Goal: Transaction & Acquisition: Subscribe to service/newsletter

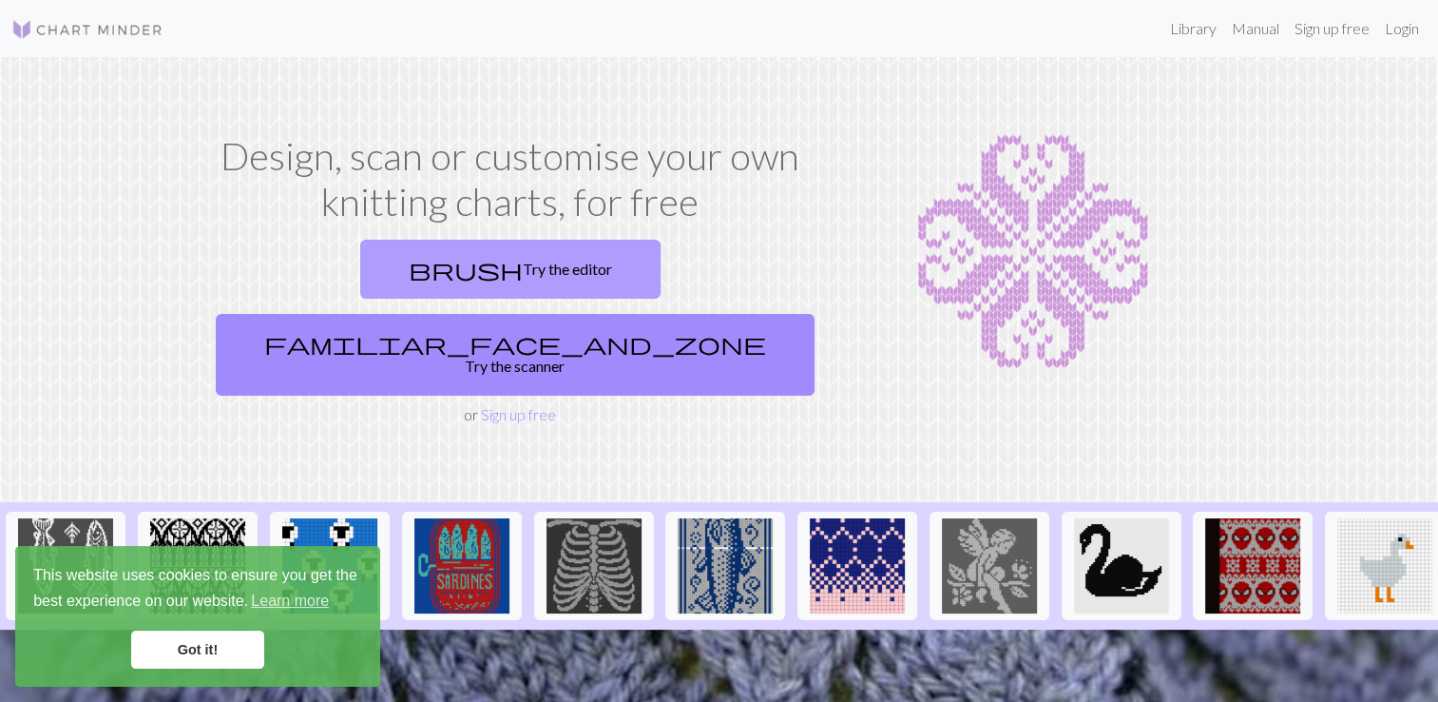
click at [360, 267] on link "brush Try the editor" at bounding box center [510, 269] width 300 height 59
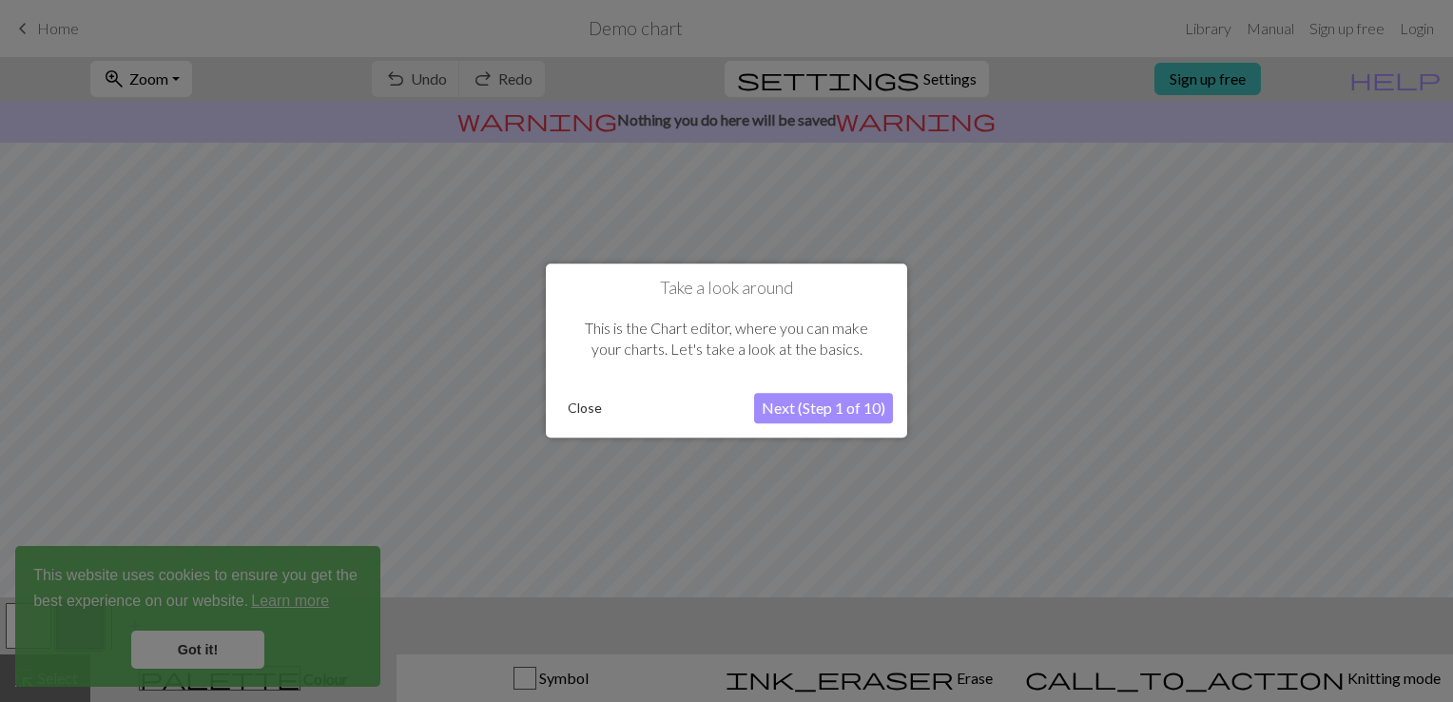
click at [844, 403] on button "Next (Step 1 of 10)" at bounding box center [823, 409] width 139 height 30
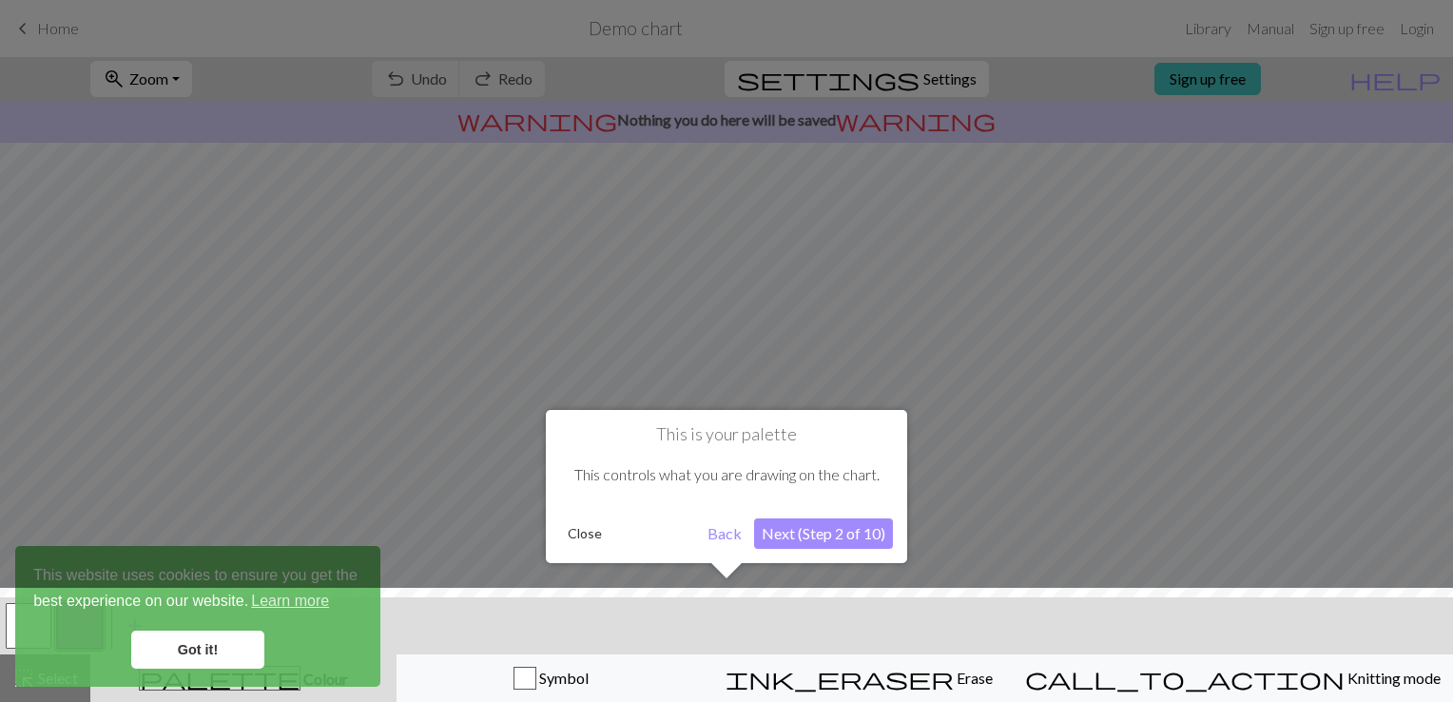
click at [833, 533] on button "Next (Step 2 of 10)" at bounding box center [823, 533] width 139 height 30
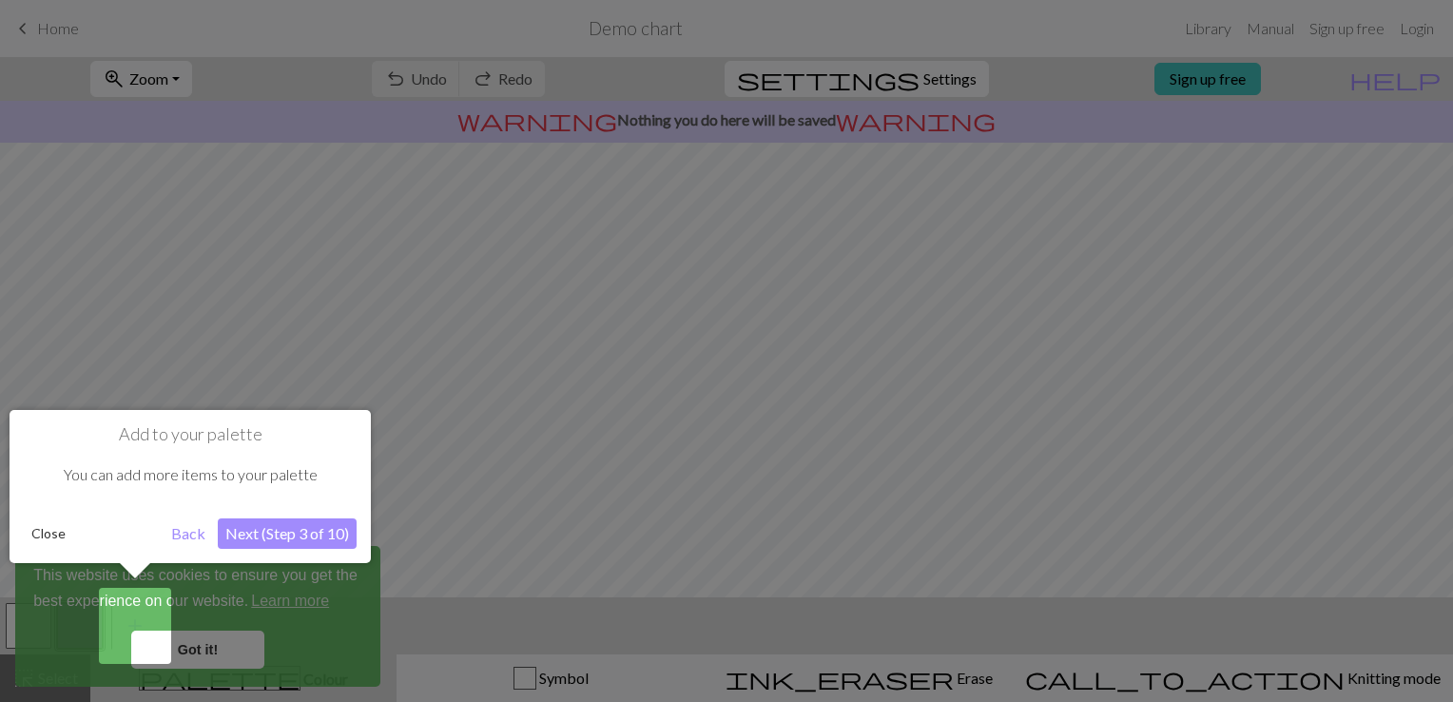
click at [306, 534] on button "Next (Step 3 of 10)" at bounding box center [287, 533] width 139 height 30
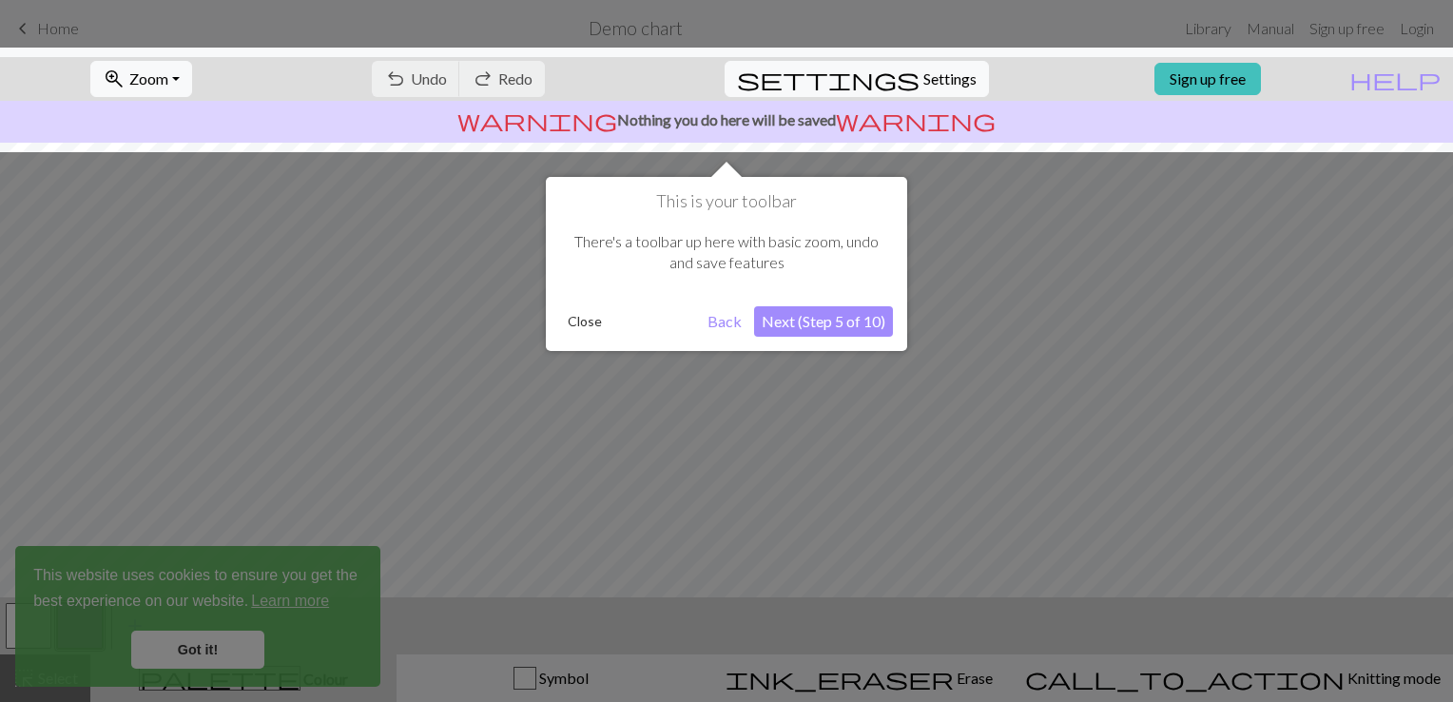
click at [837, 320] on button "Next (Step 5 of 10)" at bounding box center [823, 321] width 139 height 30
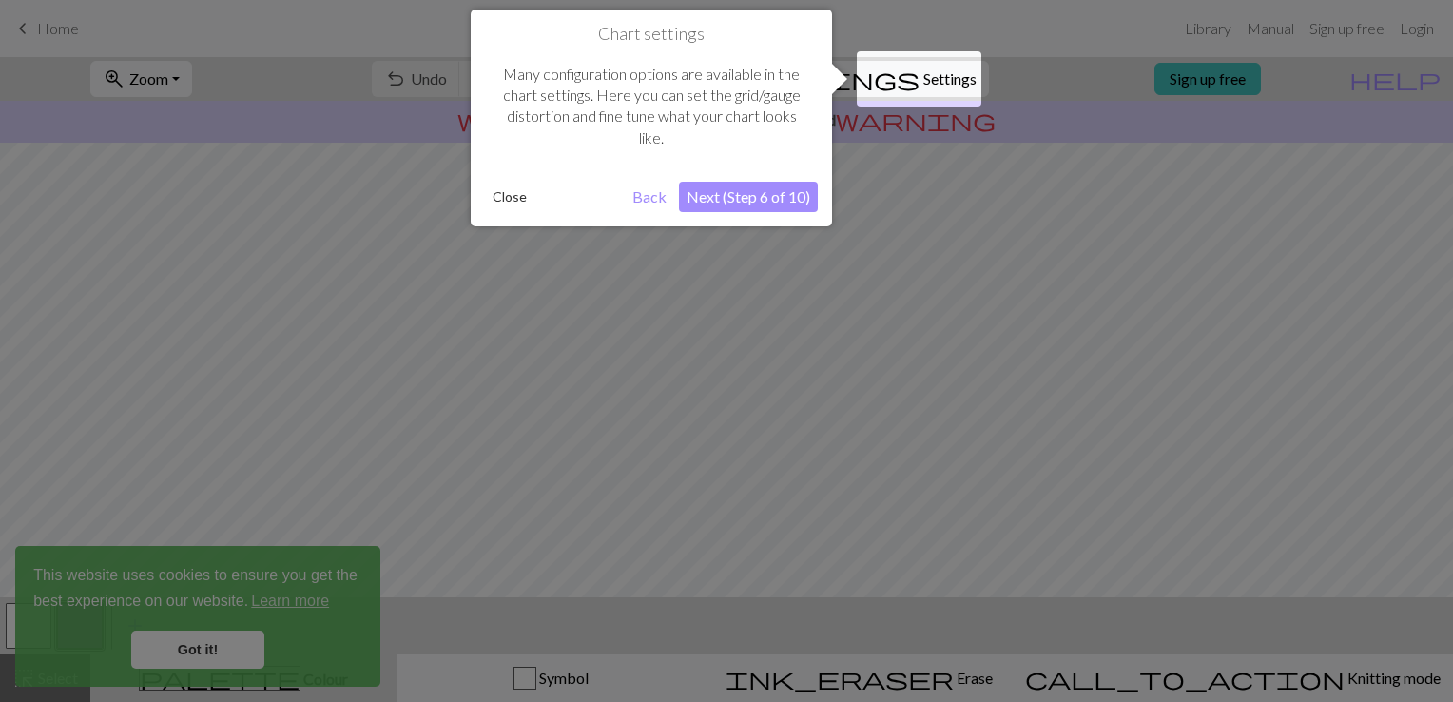
click at [772, 190] on button "Next (Step 6 of 10)" at bounding box center [748, 197] width 139 height 30
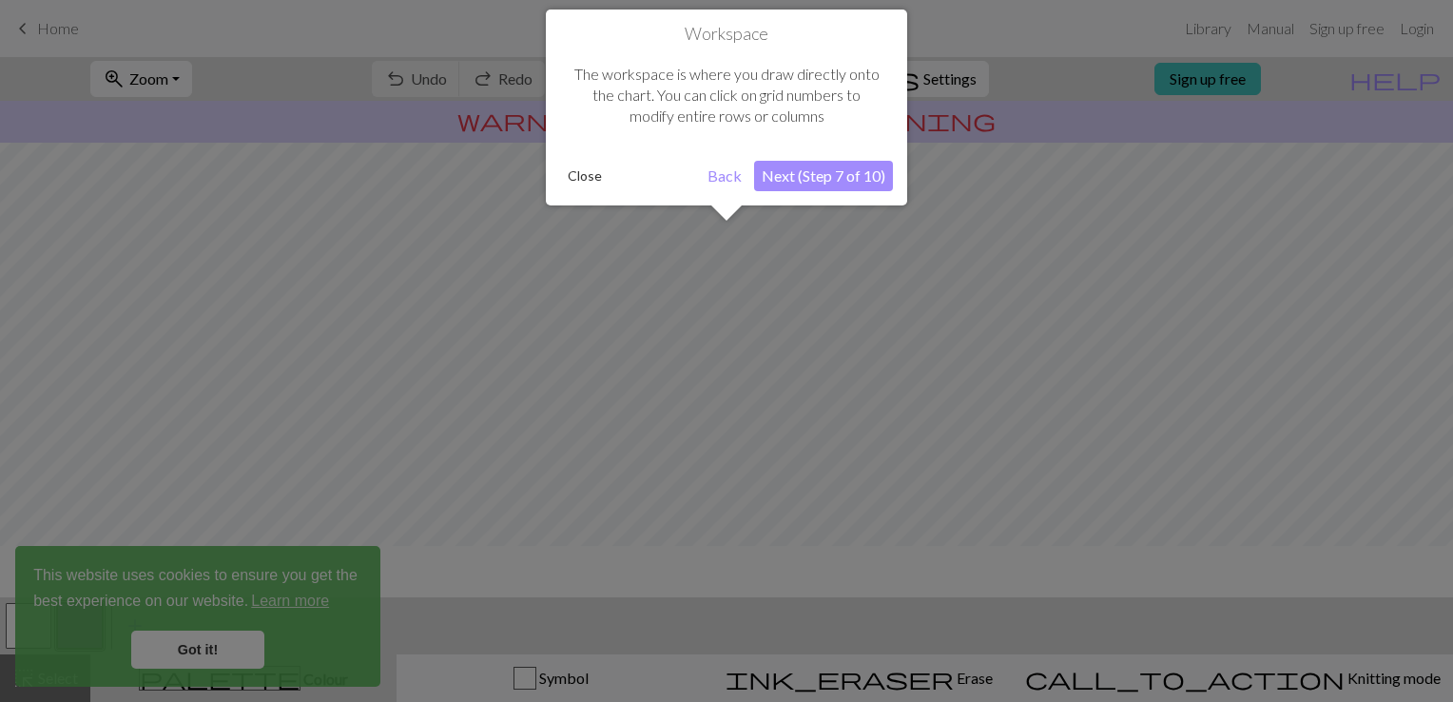
scroll to position [113, 0]
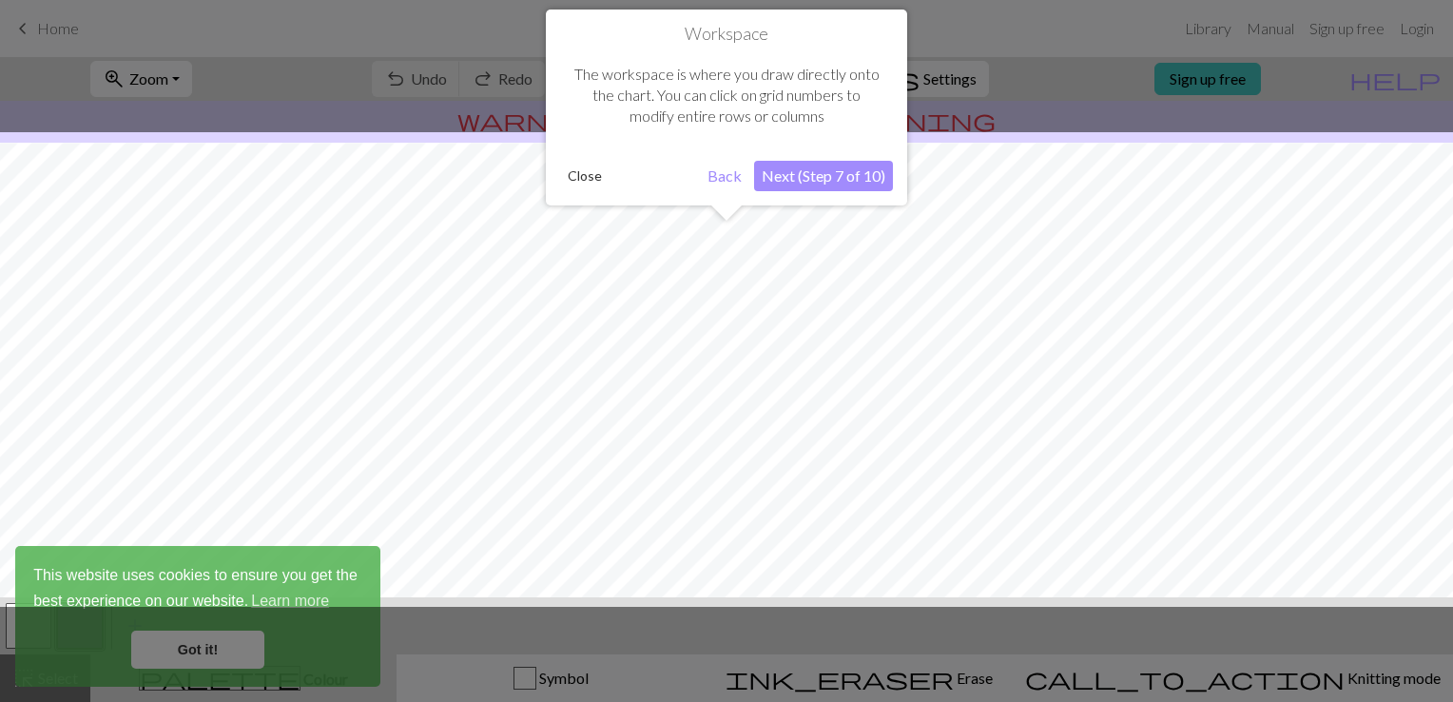
click at [818, 170] on button "Next (Step 7 of 10)" at bounding box center [823, 176] width 139 height 30
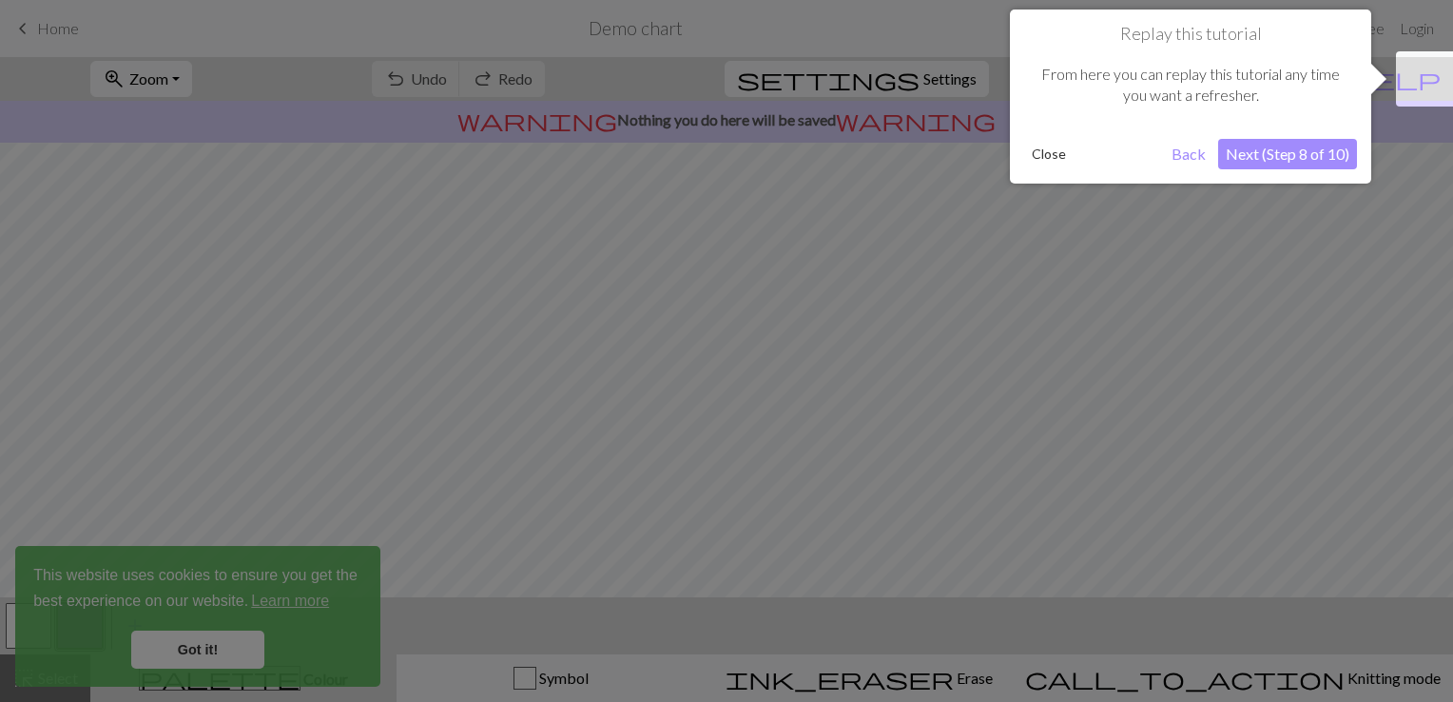
click at [1307, 153] on button "Next (Step 8 of 10)" at bounding box center [1287, 154] width 139 height 30
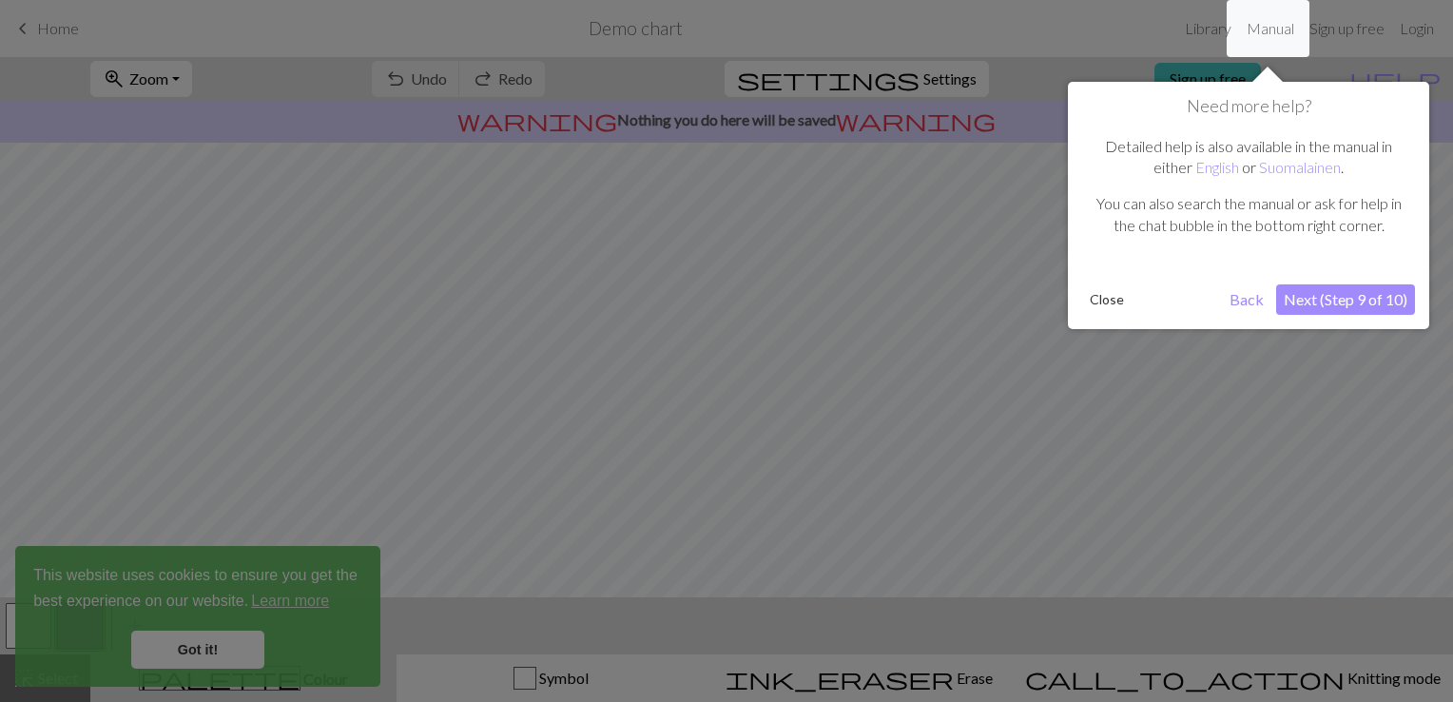
click at [1357, 308] on button "Next (Step 9 of 10)" at bounding box center [1345, 299] width 139 height 30
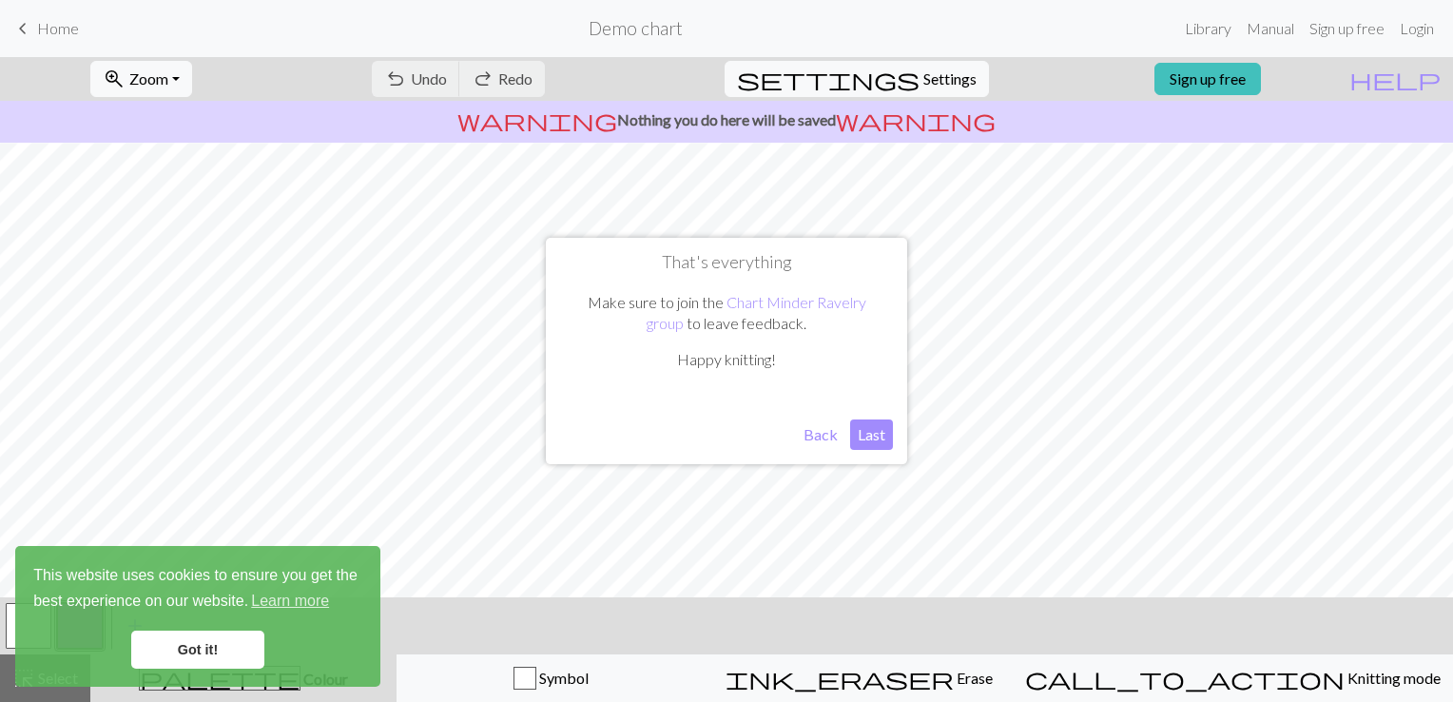
click at [871, 434] on button "Last" at bounding box center [871, 434] width 43 height 30
click at [207, 652] on link "Got it!" at bounding box center [197, 649] width 133 height 38
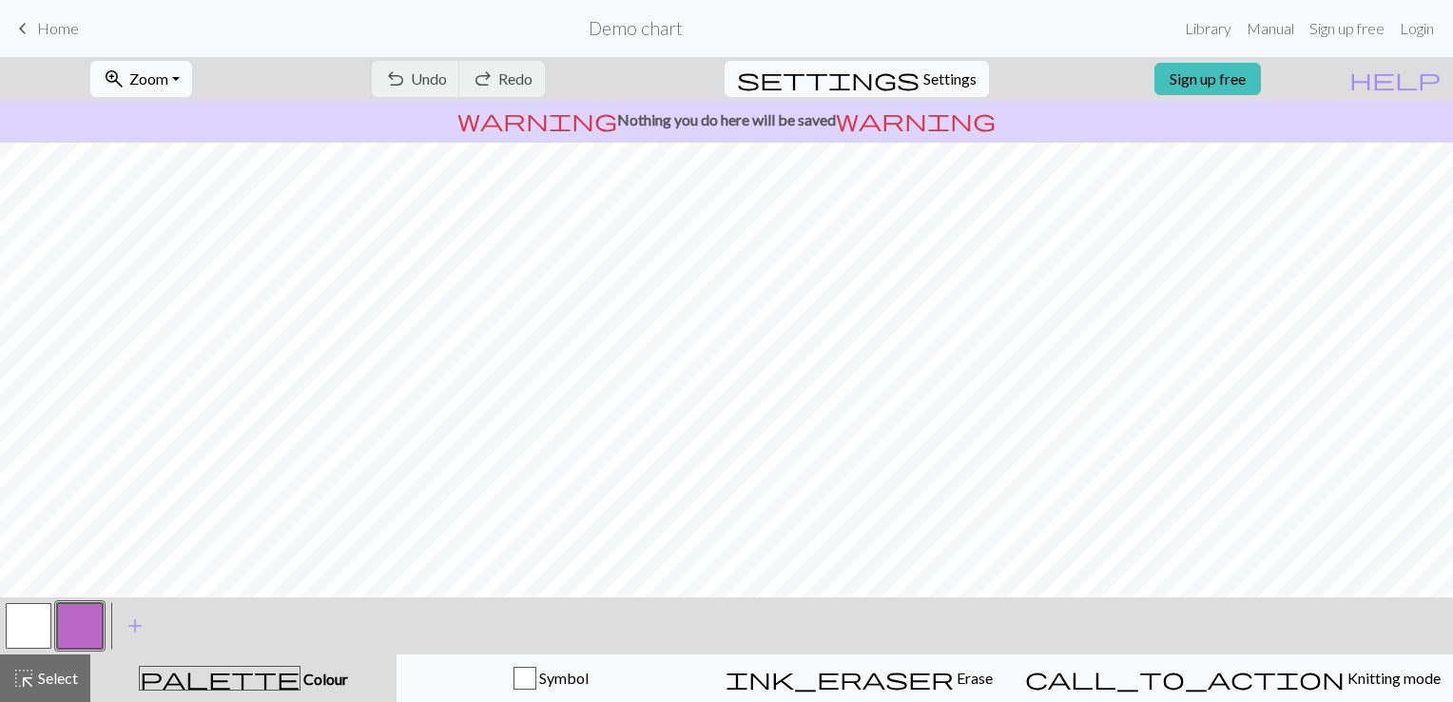
click at [27, 619] on button "button" at bounding box center [29, 626] width 46 height 46
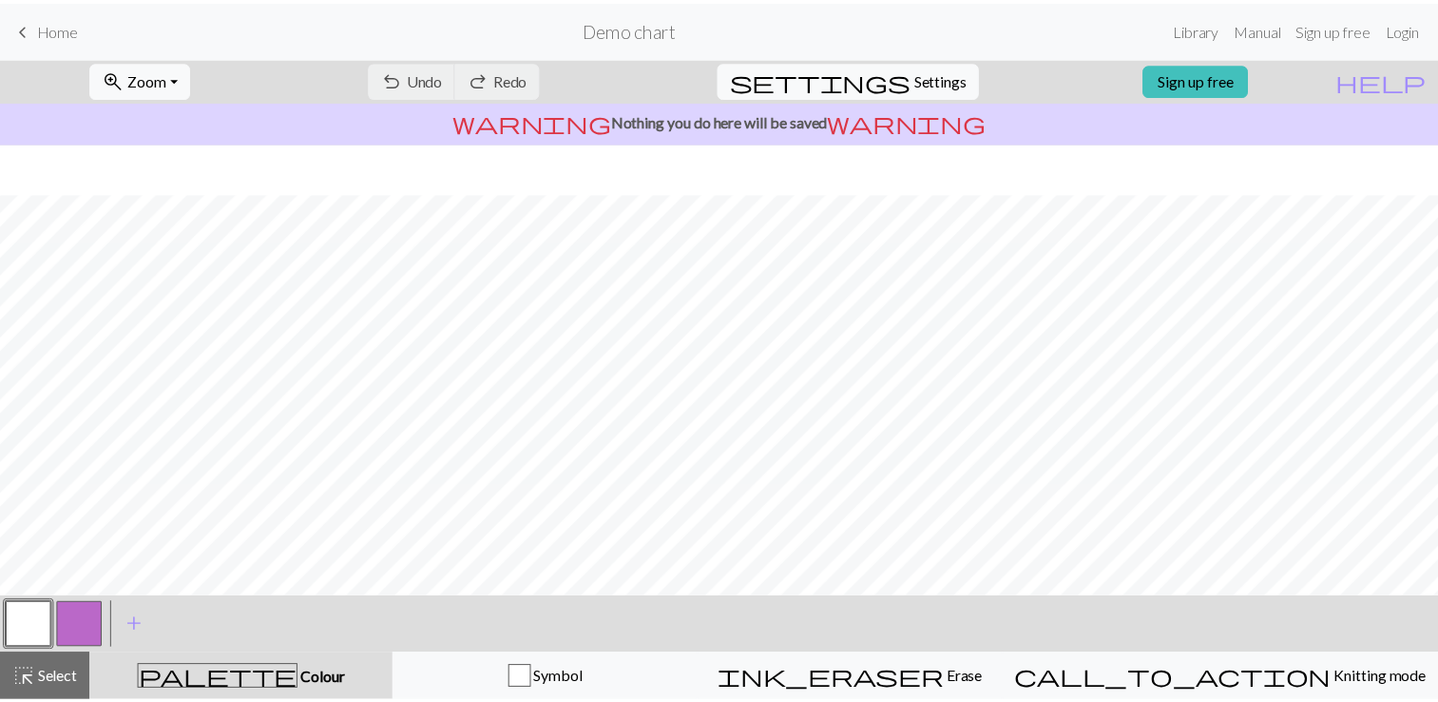
scroll to position [253, 0]
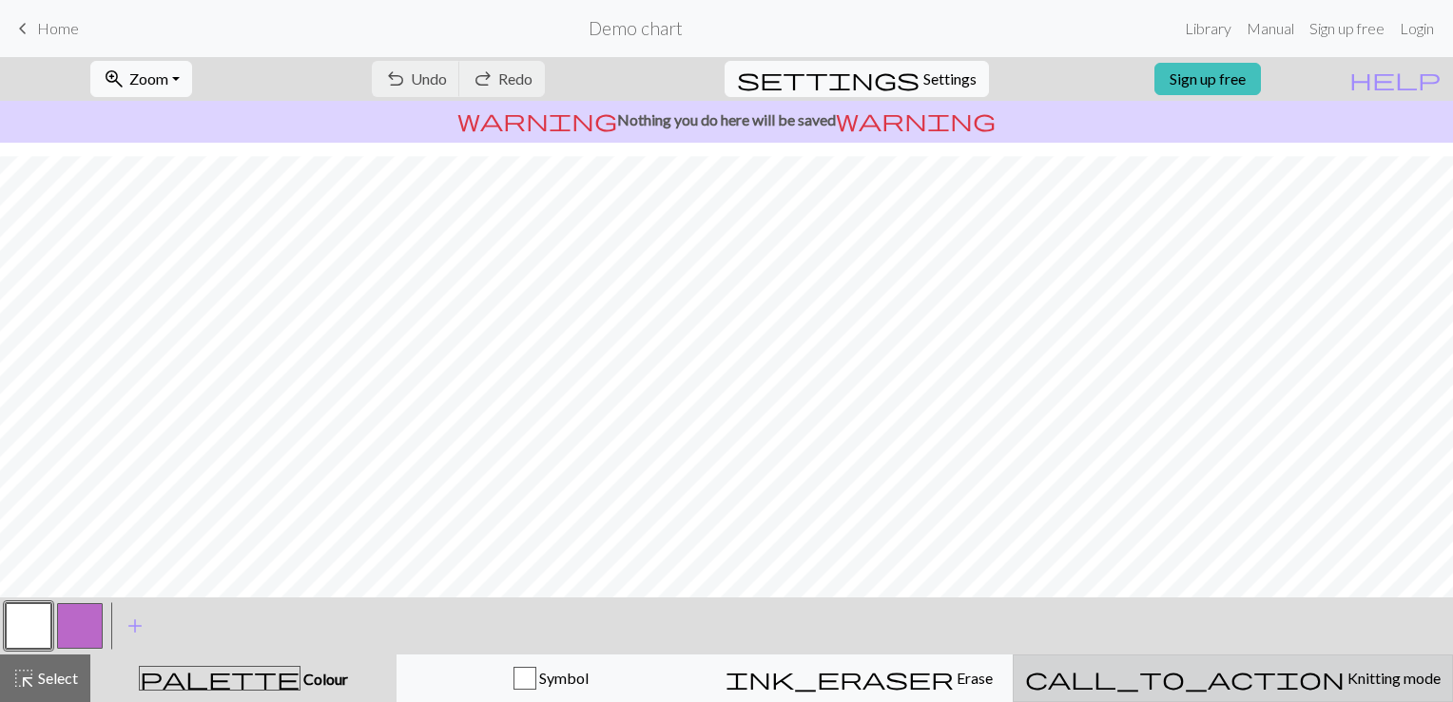
click at [1344, 671] on span "Knitting mode" at bounding box center [1392, 677] width 96 height 18
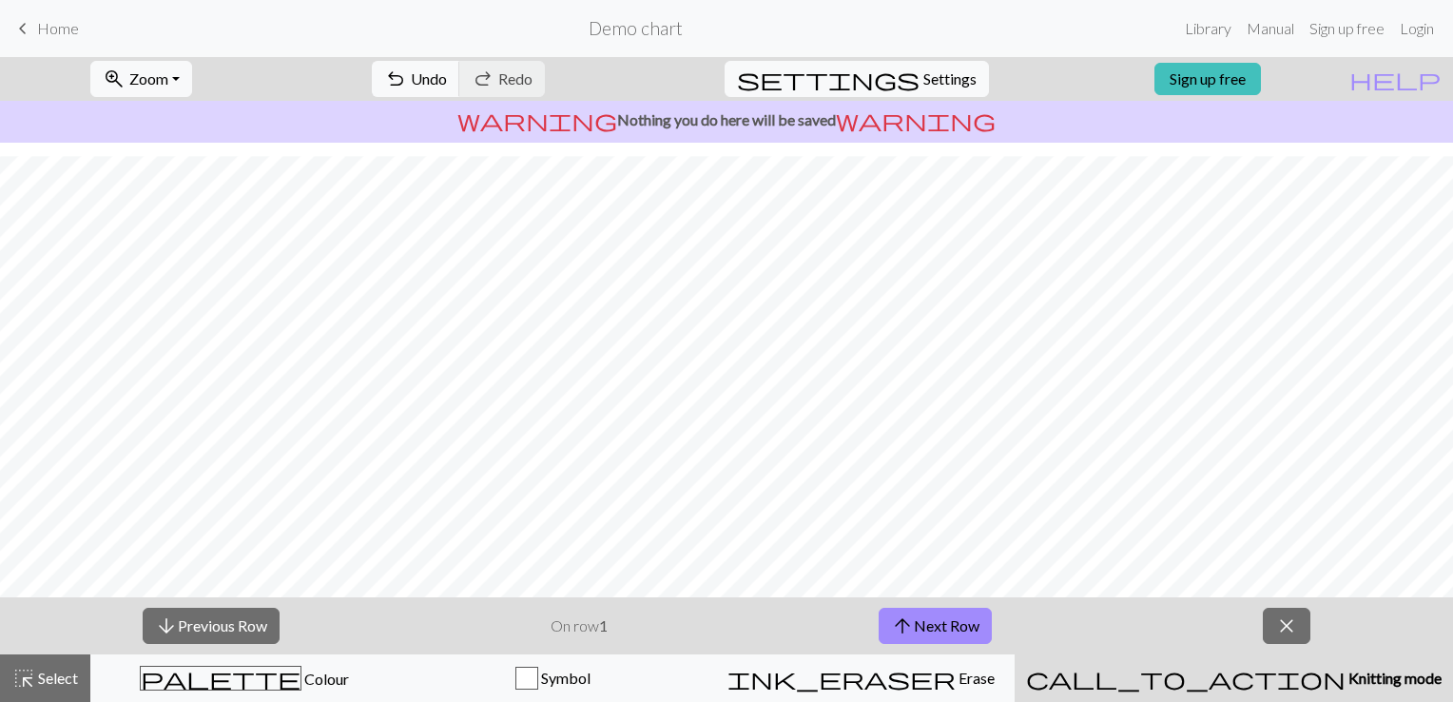
click at [47, 23] on span "Home" at bounding box center [58, 28] width 42 height 18
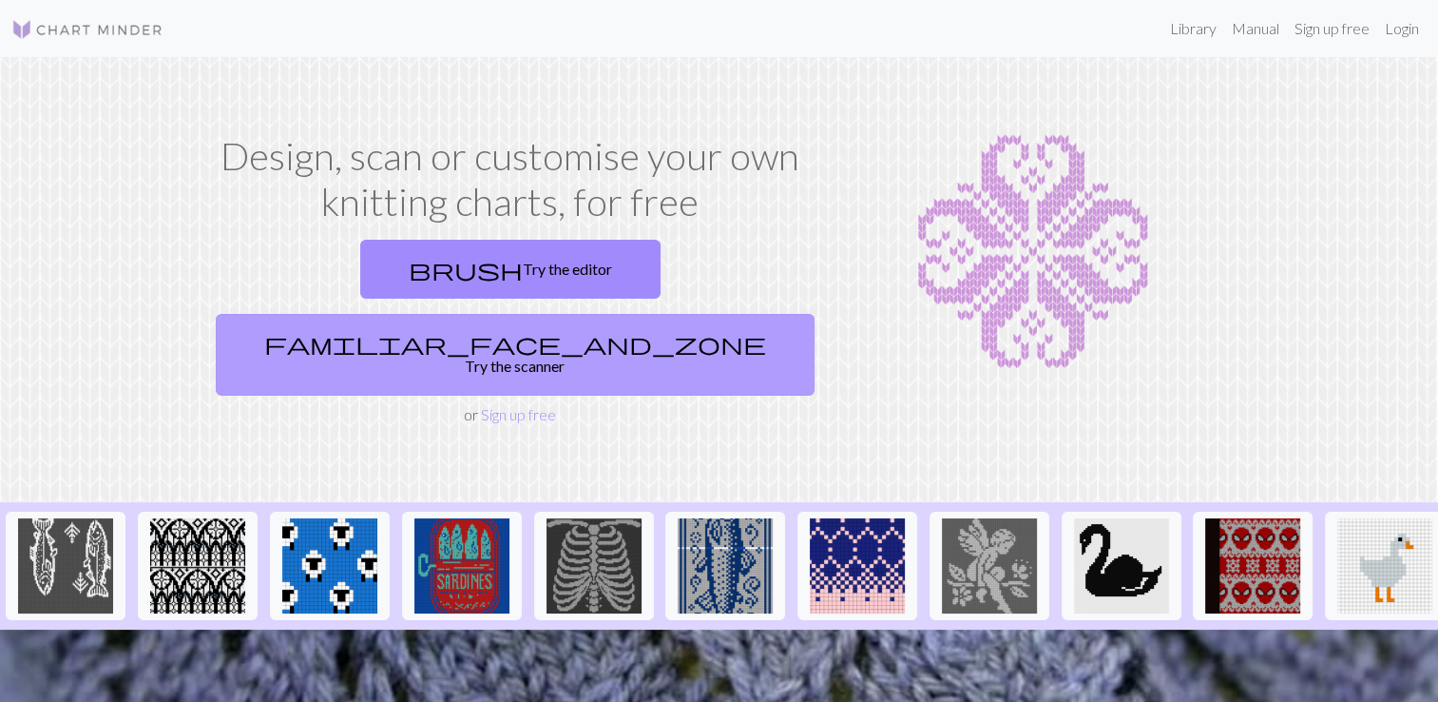
click at [654, 314] on link "familiar_face_and_zone Try the scanner" at bounding box center [515, 355] width 599 height 82
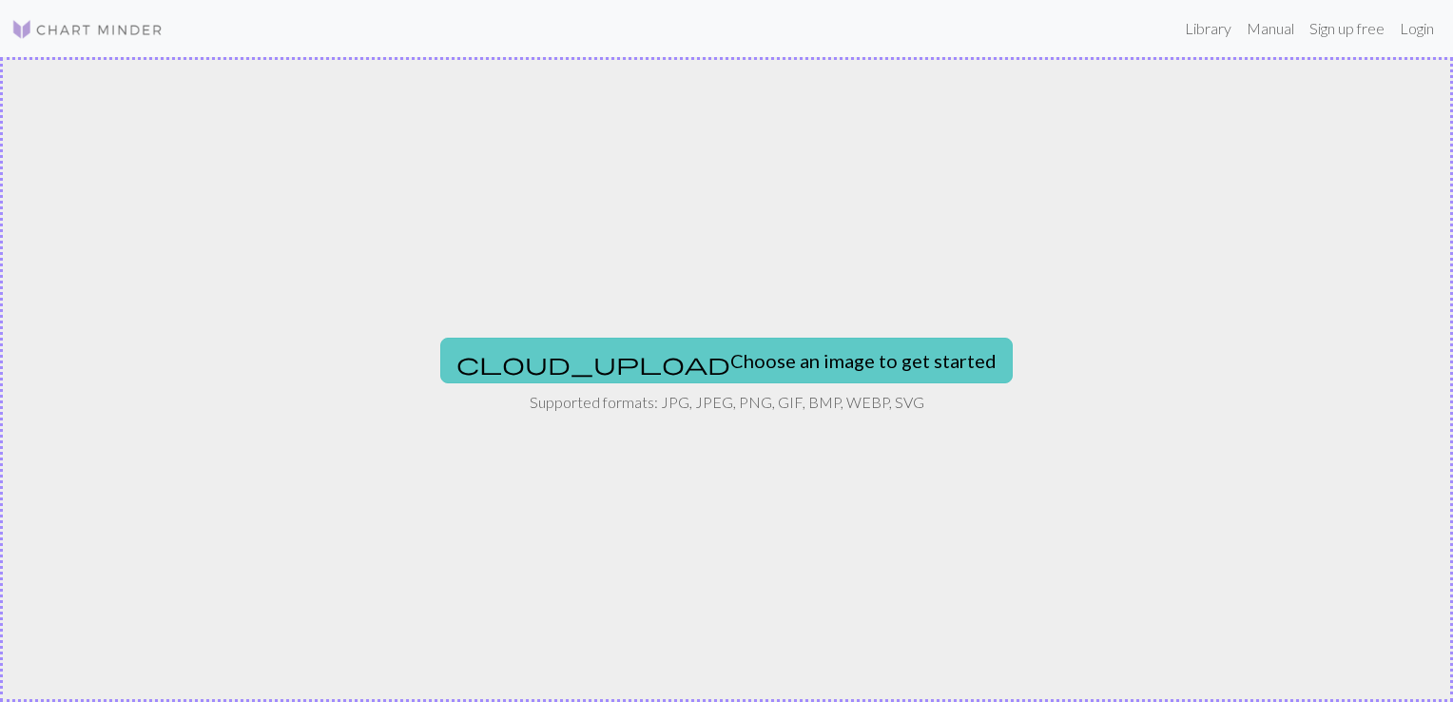
click at [715, 365] on button "cloud_upload Choose an image to get started" at bounding box center [726, 361] width 572 height 46
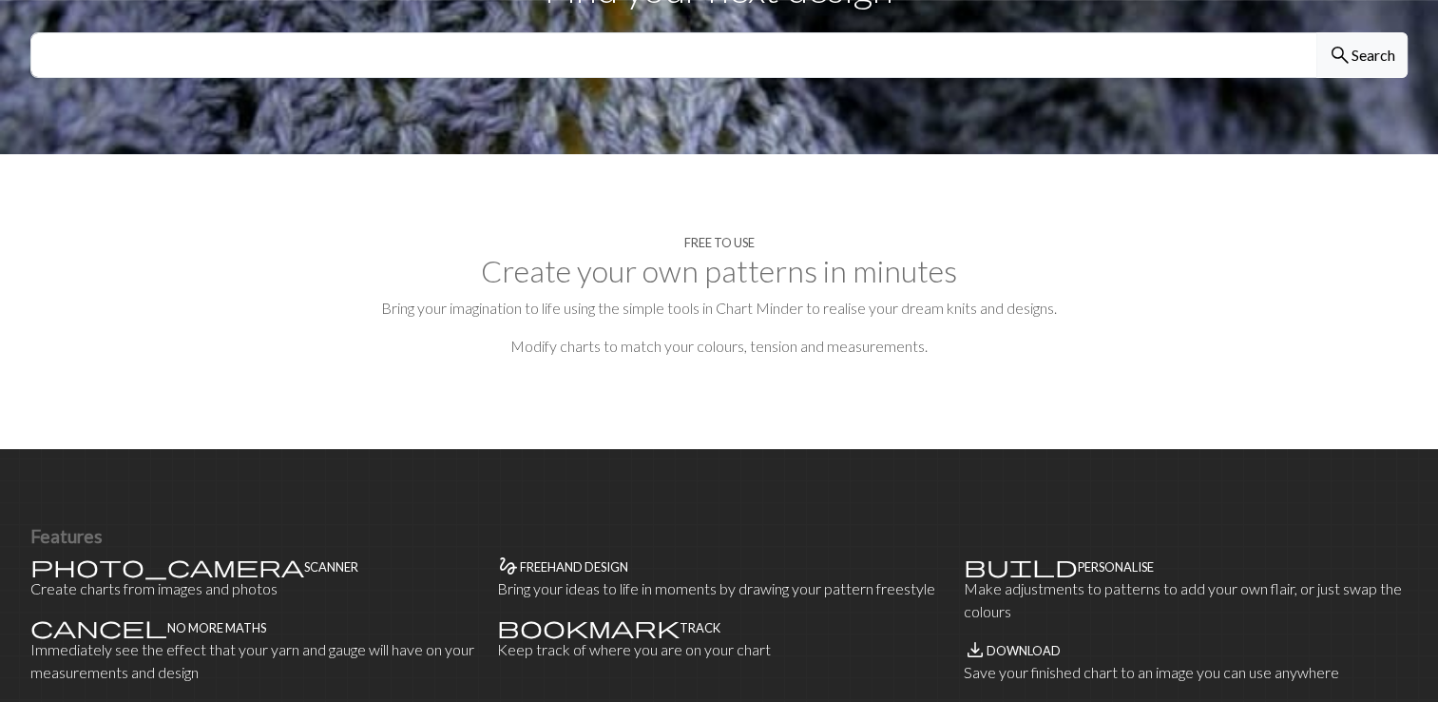
scroll to position [593, 0]
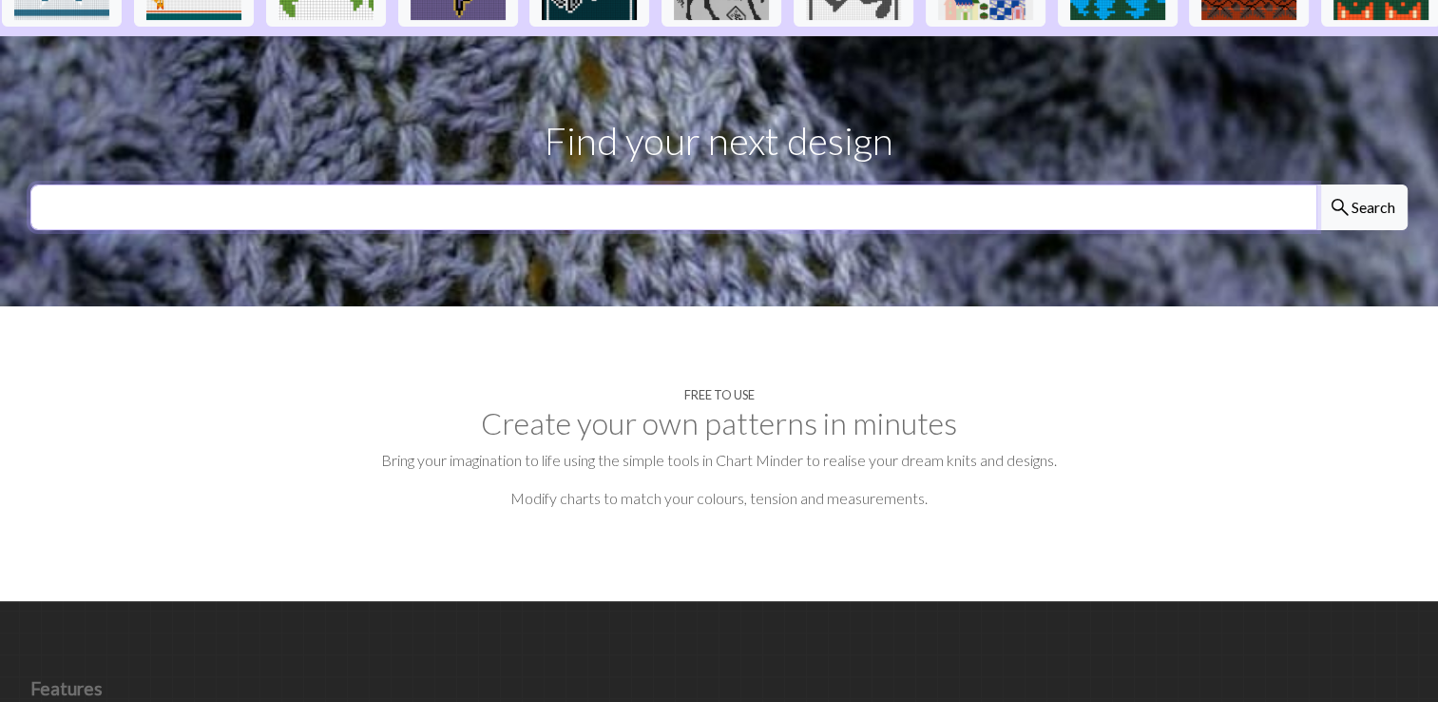
click at [810, 184] on input "text" at bounding box center [673, 207] width 1287 height 46
type input "a"
type input "squirrel"
click at [1317, 184] on button "search Search" at bounding box center [1362, 207] width 91 height 46
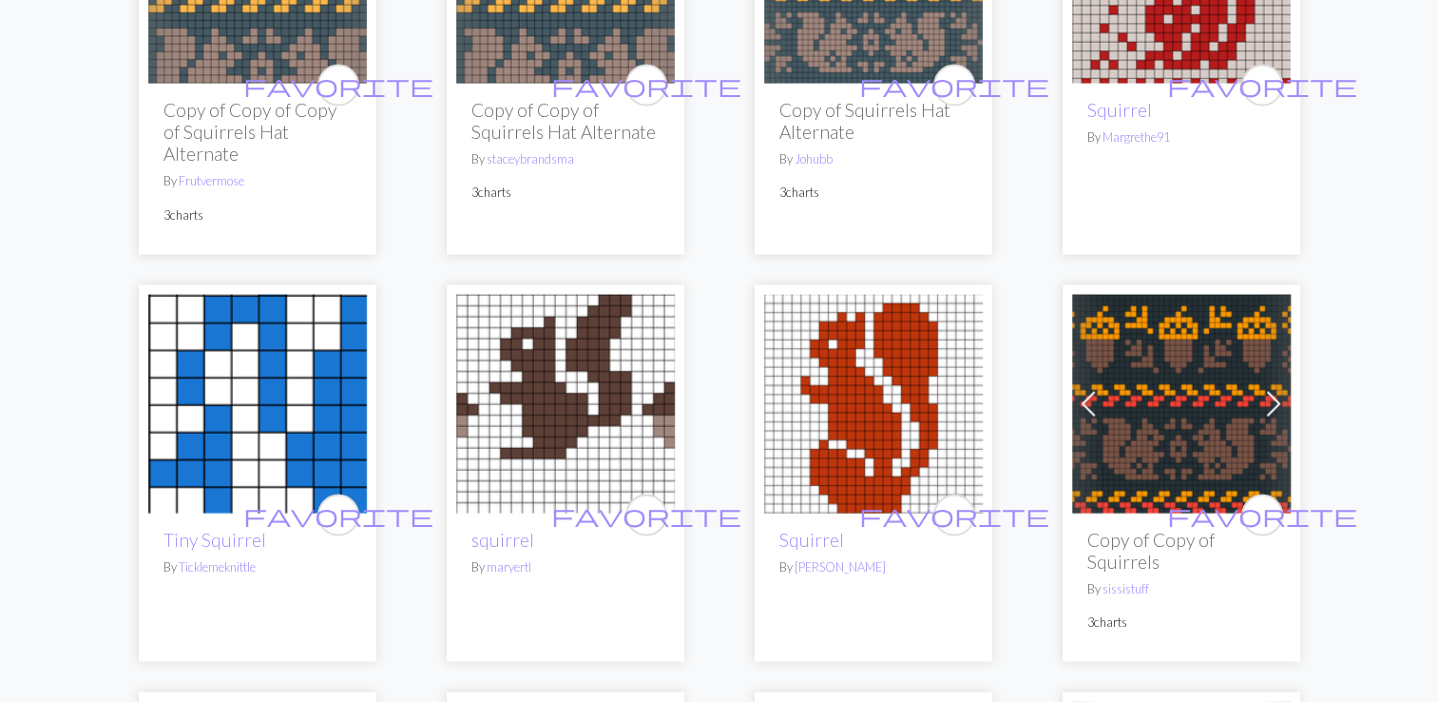
scroll to position [3524, 0]
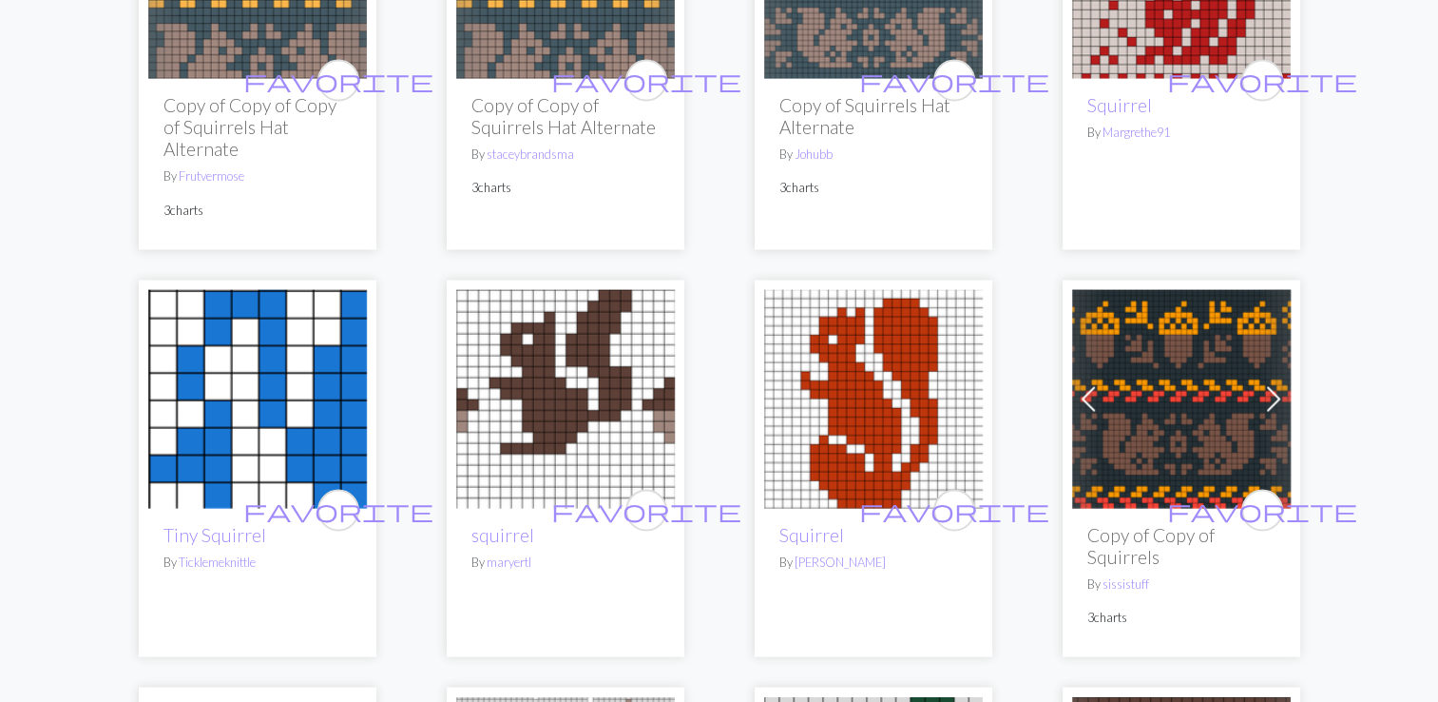
click at [1152, 395] on img at bounding box center [1181, 398] width 219 height 219
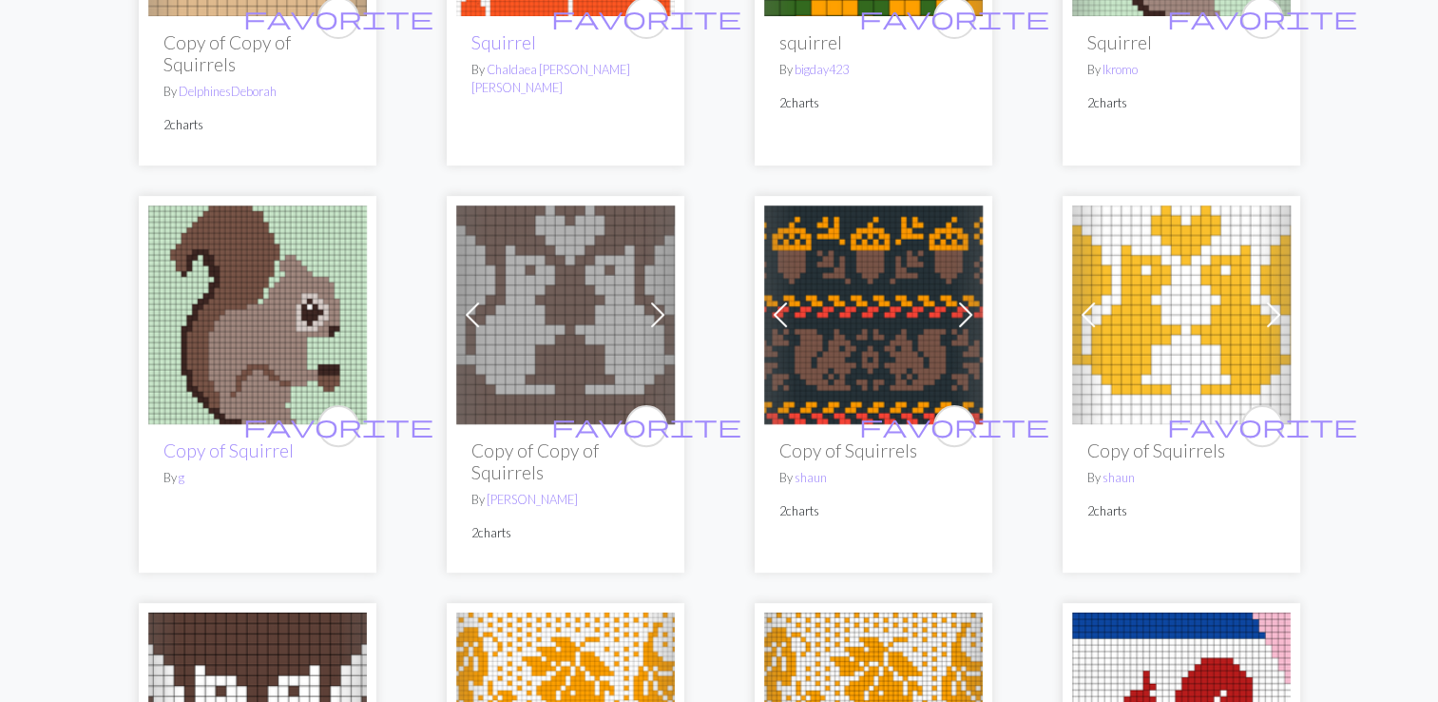
scroll to position [461, 0]
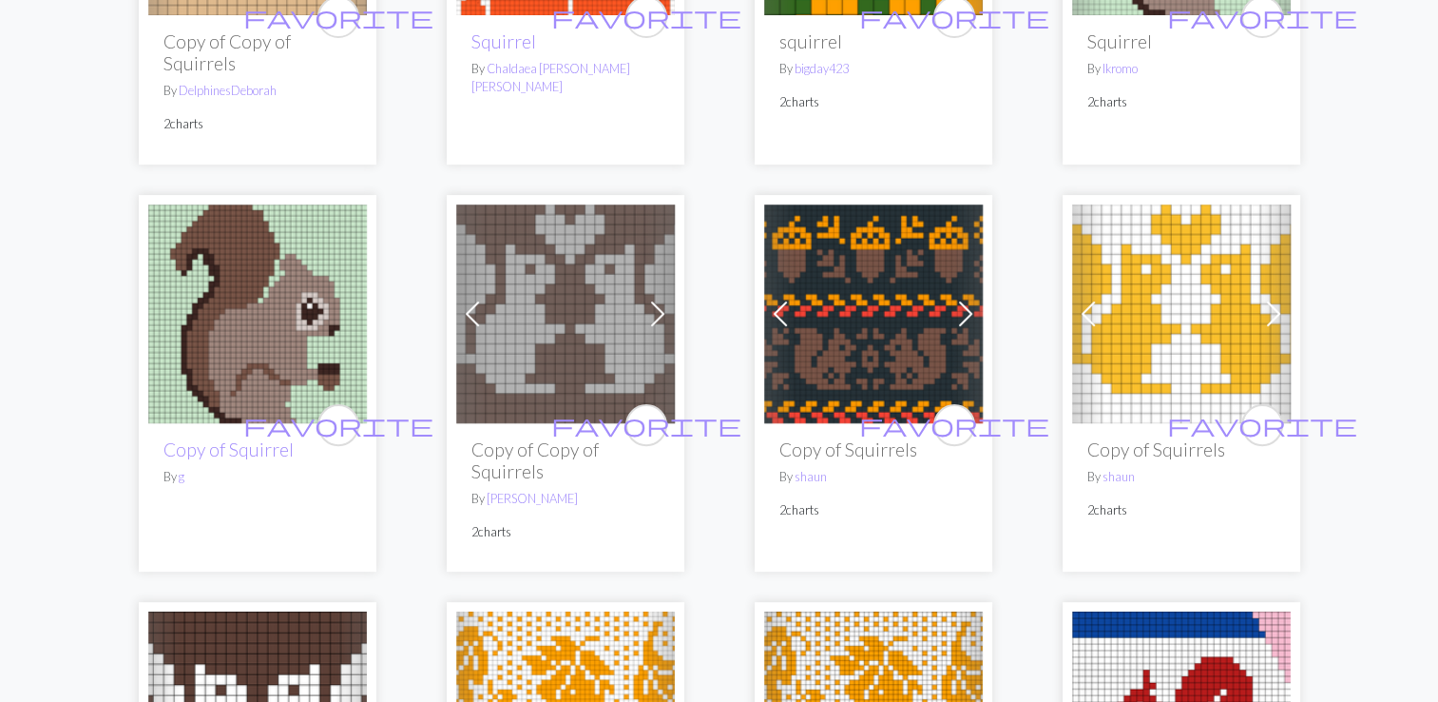
click at [545, 344] on img at bounding box center [565, 313] width 219 height 219
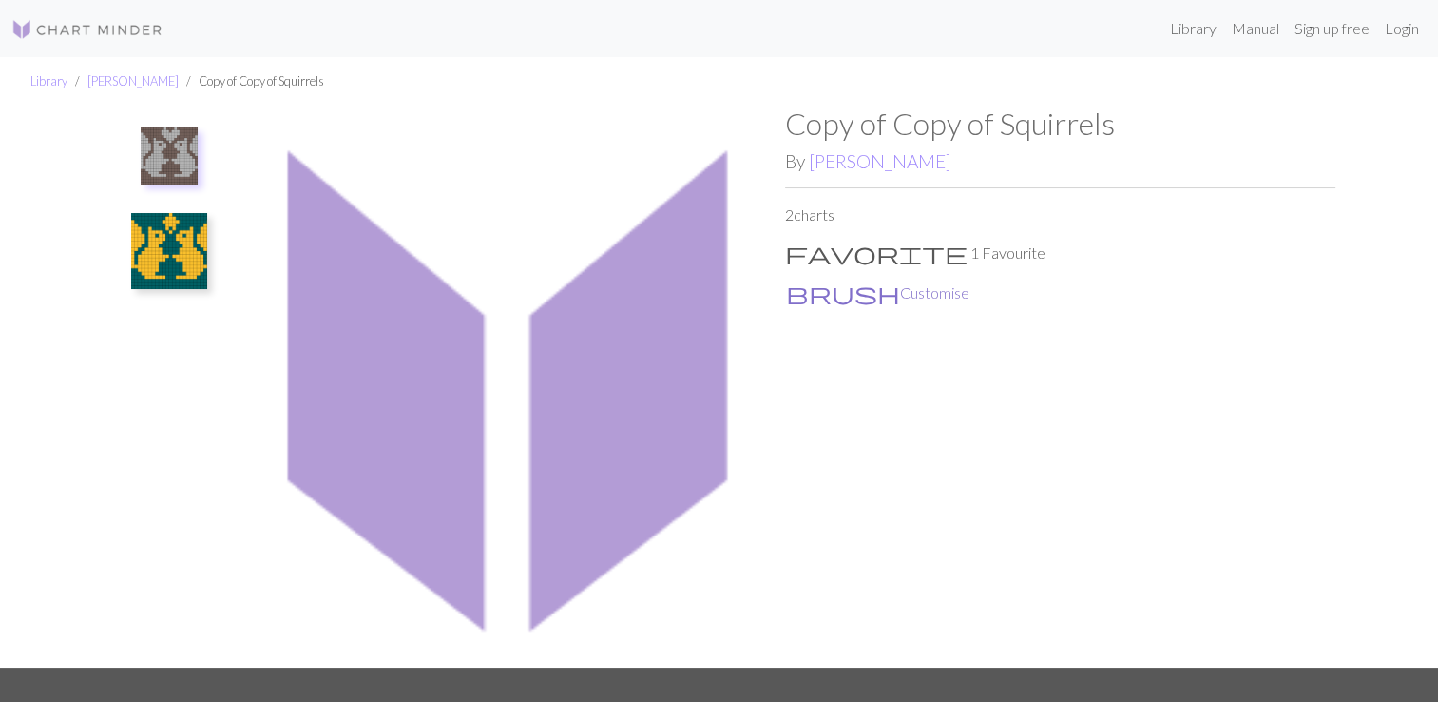
click at [843, 295] on button "brush Customise" at bounding box center [877, 292] width 185 height 25
